Goal: Navigation & Orientation: Find specific page/section

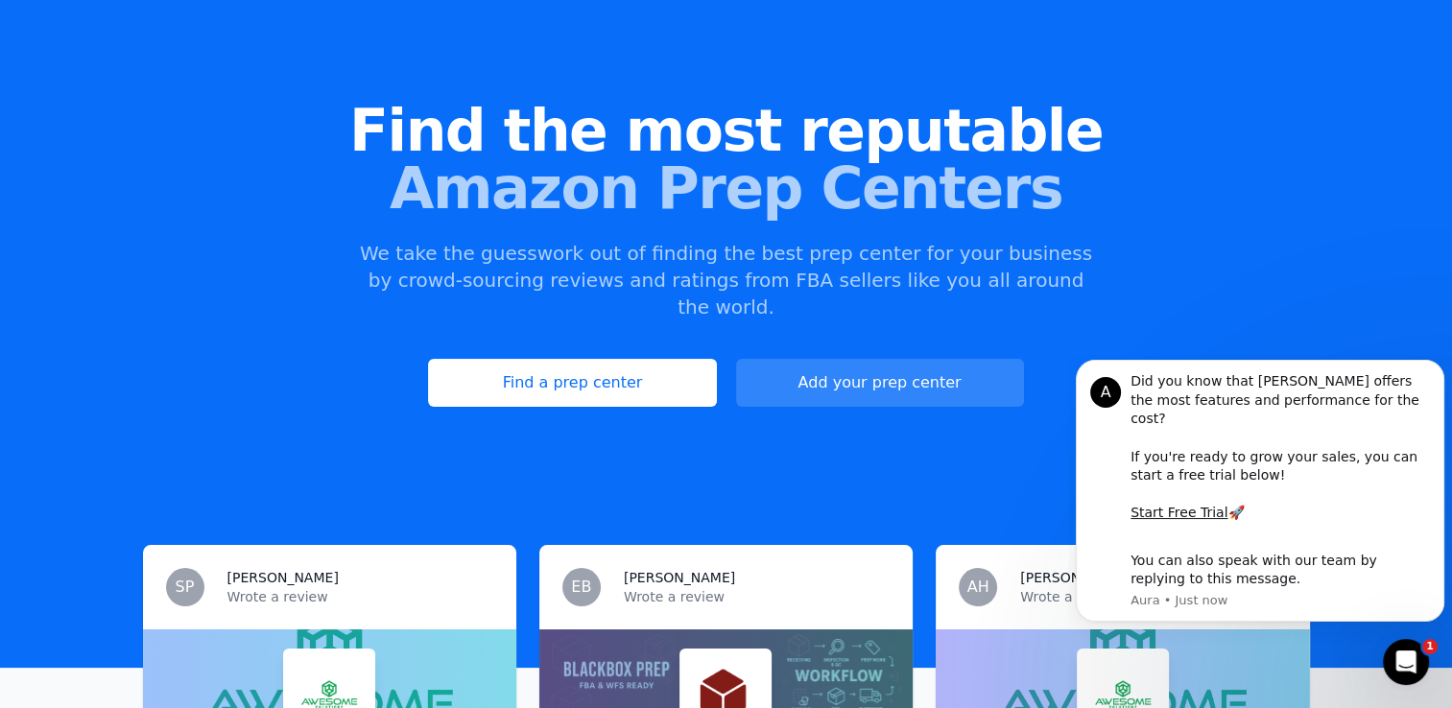
scroll to position [94, 0]
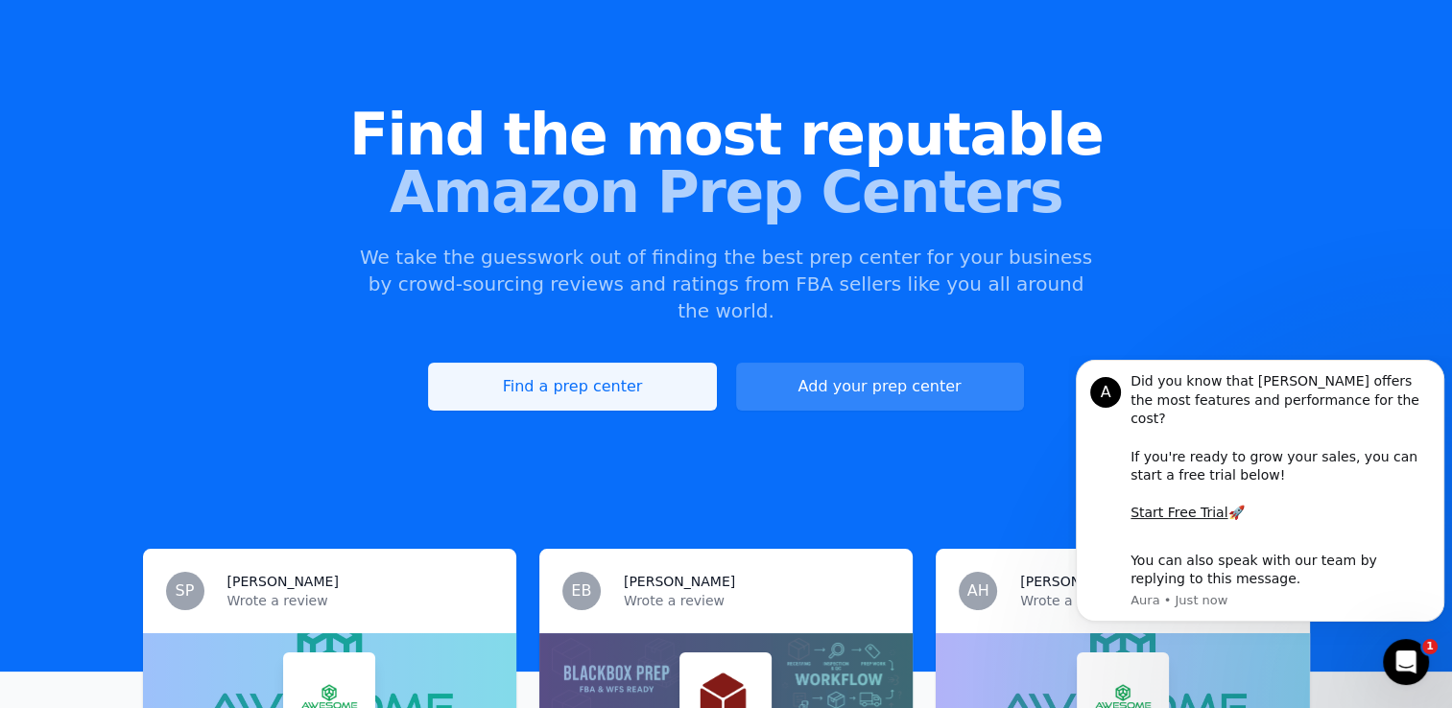
click at [607, 363] on link "Find a prep center" at bounding box center [572, 387] width 288 height 48
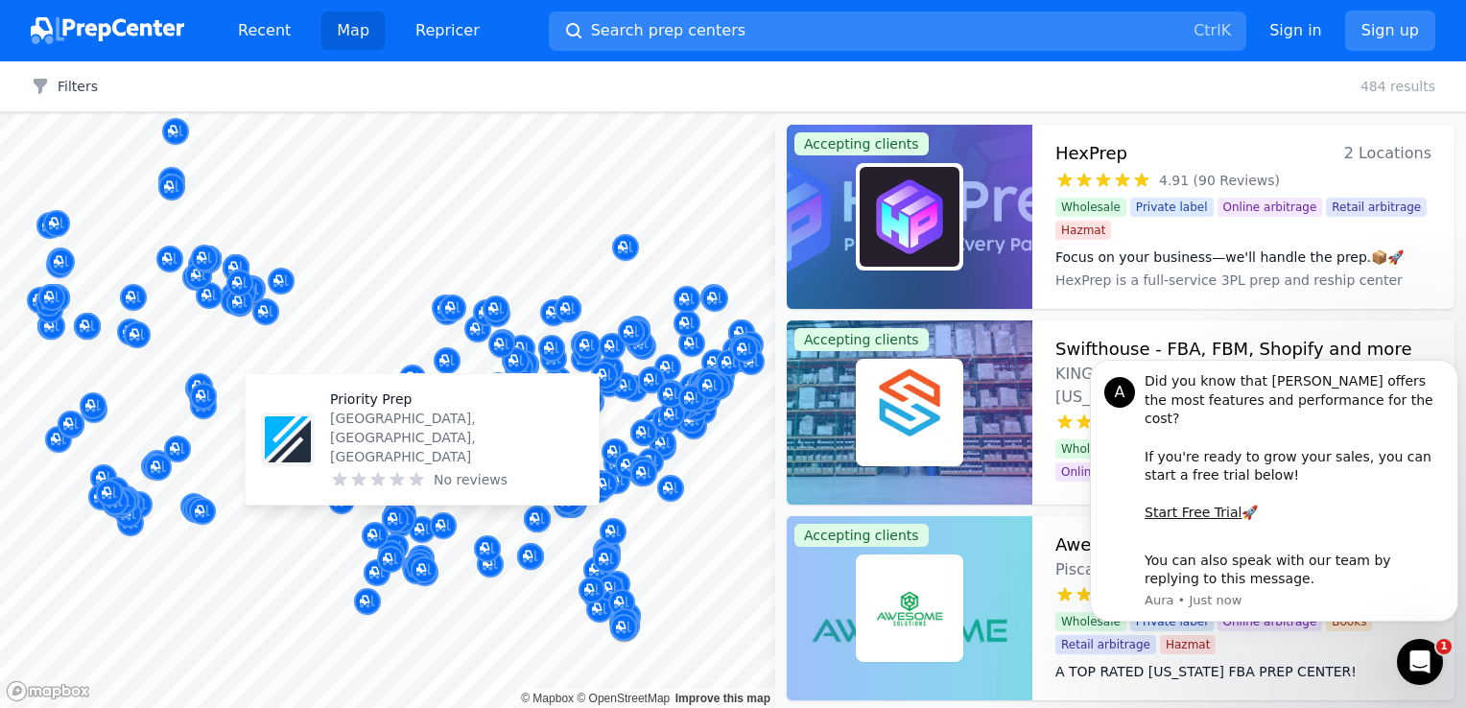
click at [341, 501] on div "Priority Prep [GEOGRAPHIC_DATA], [GEOGRAPHIC_DATA], [GEOGRAPHIC_DATA] No reviews" at bounding box center [422, 439] width 353 height 130
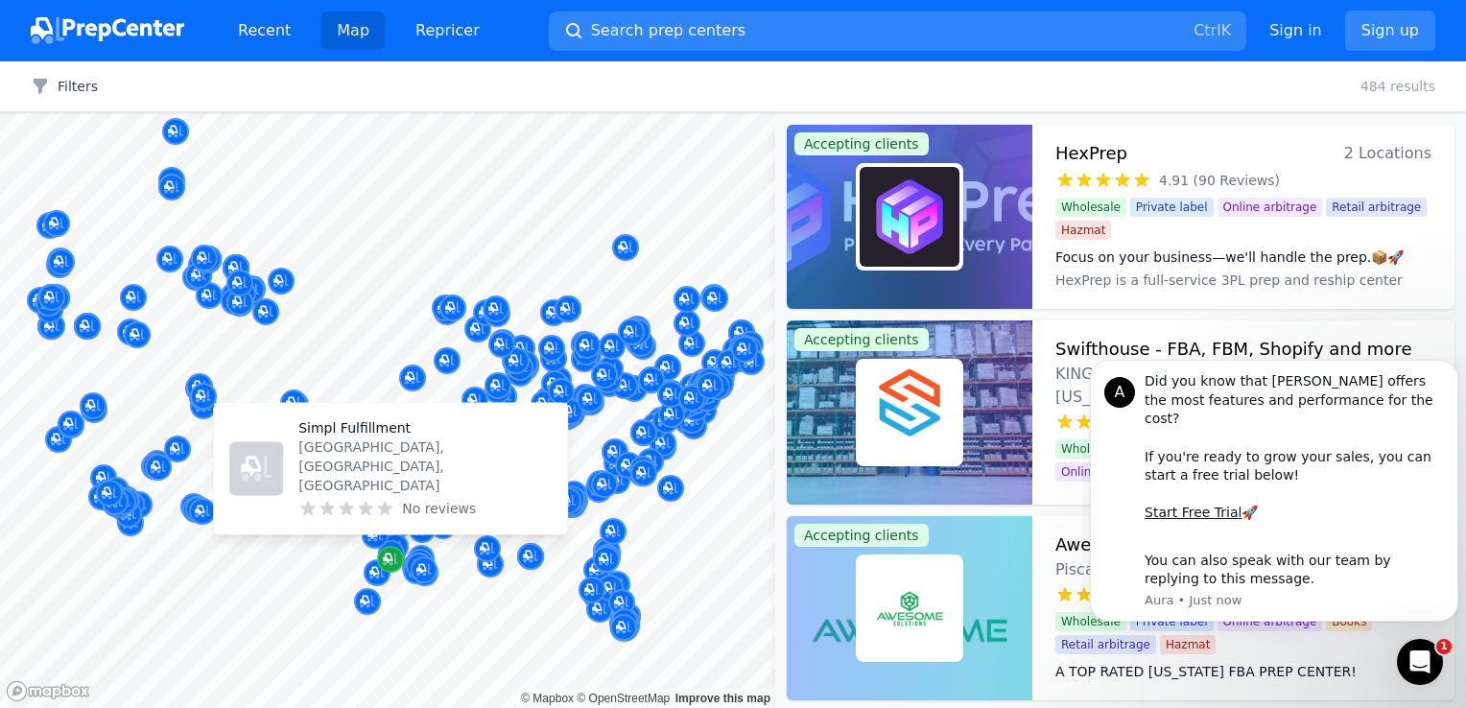
click at [390, 555] on icon "Map marker" at bounding box center [388, 559] width 10 height 10
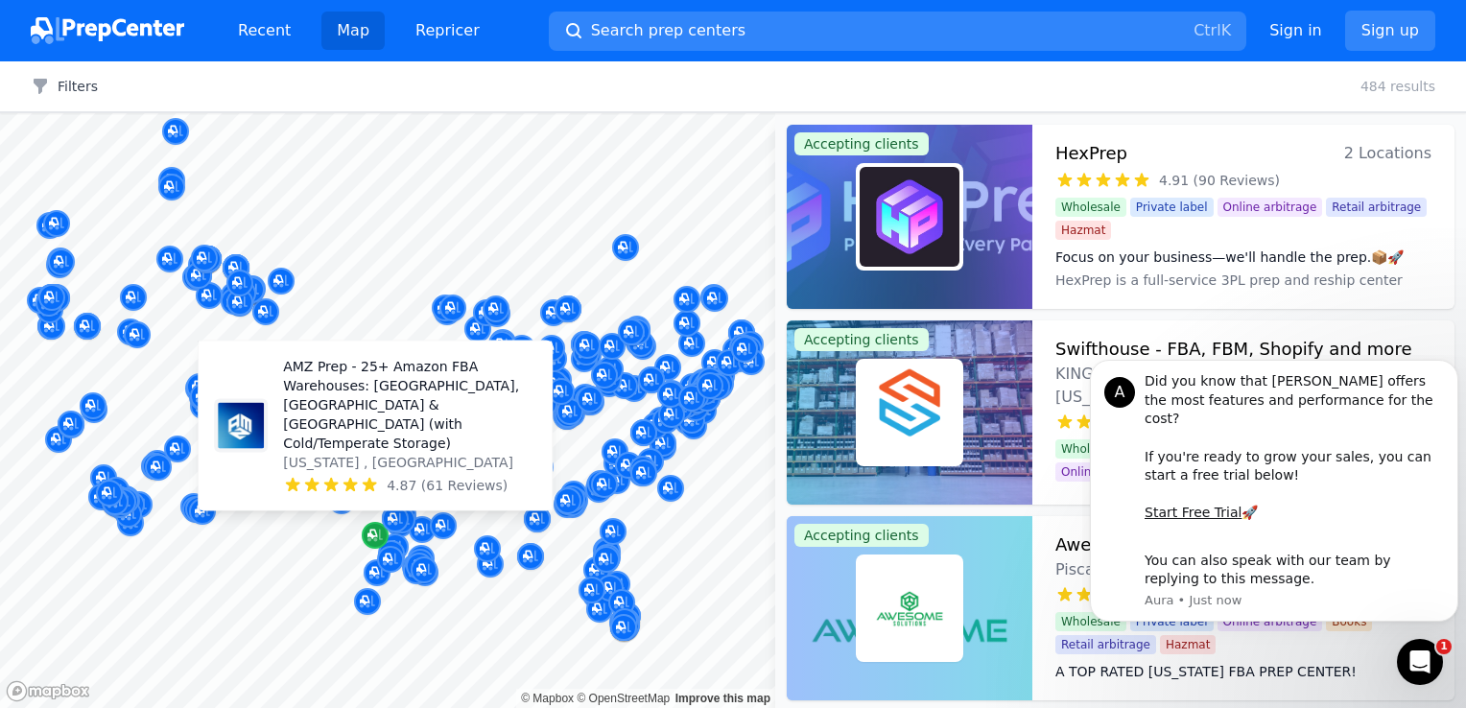
click at [373, 523] on div "Map marker" at bounding box center [375, 535] width 27 height 27
click at [374, 448] on p "AMZ Prep - 25+ Amazon FBA Warehouses: [GEOGRAPHIC_DATA], [GEOGRAPHIC_DATA] & [G…" at bounding box center [409, 405] width 253 height 96
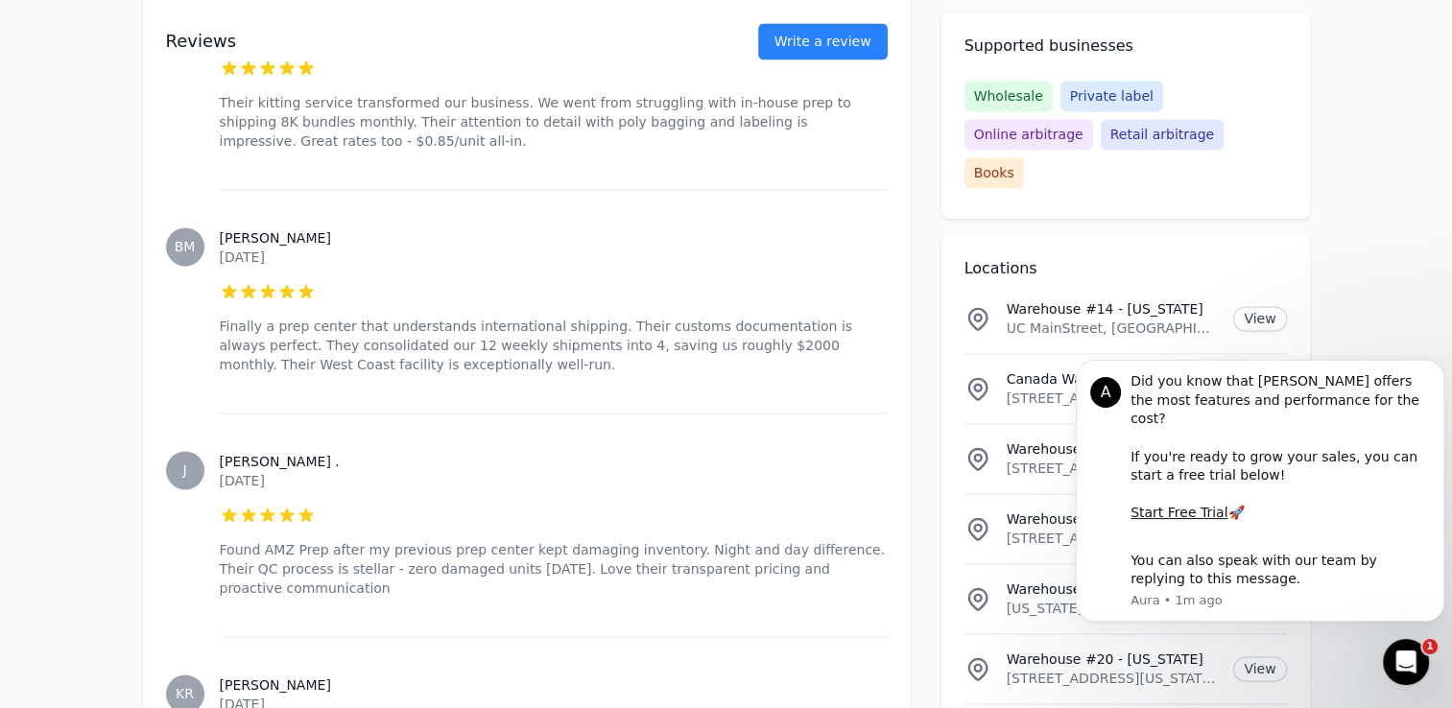
scroll to position [2917, 0]
